Goal: Obtain resource: Download file/media

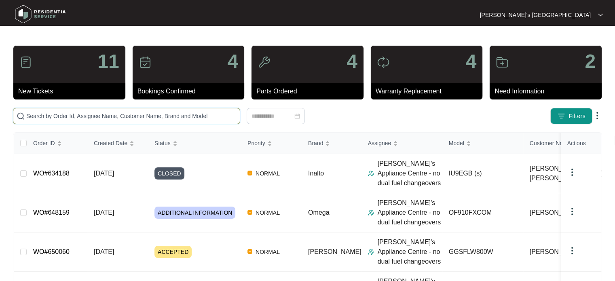
click at [157, 113] on input "text" at bounding box center [131, 116] width 210 height 9
paste input "648827 RG"
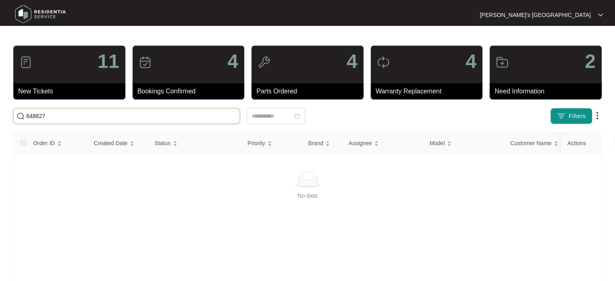
type input "648827"
click at [119, 108] on span "648827" at bounding box center [126, 116] width 227 height 16
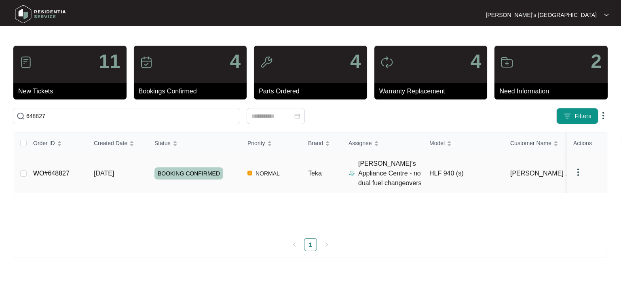
click at [96, 173] on span "[DATE]" at bounding box center [104, 173] width 20 height 7
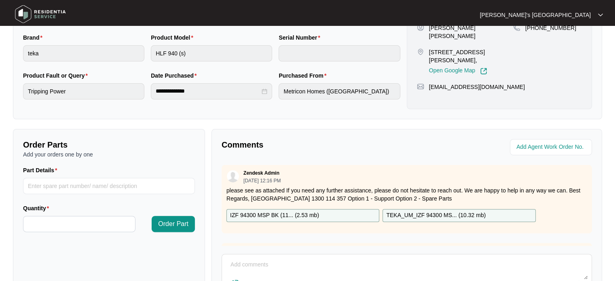
click at [477, 214] on p "TEKA_UM_IZF 94300 MS... ( 10.32 mb )" at bounding box center [435, 215] width 99 height 9
click at [300, 215] on p "IZF 94300 MSP BK (11... ( 2.53 mb )" at bounding box center [274, 215] width 89 height 9
